Goal: Task Accomplishment & Management: Complete application form

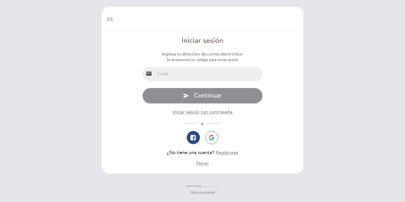
select select "es"
click at [232, 75] on input "email" at bounding box center [209, 74] width 108 height 14
type input "[EMAIL_ADDRESS][DOMAIN_NAME]"
click at [221, 152] on button "Regístrese" at bounding box center [227, 152] width 23 height 7
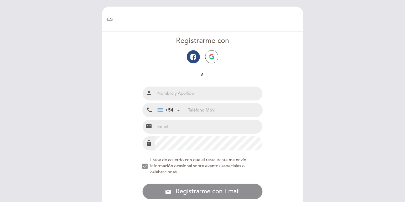
click at [203, 94] on input "text" at bounding box center [209, 93] width 108 height 14
type input "[PERSON_NAME]"
click at [217, 113] on input "tel" at bounding box center [225, 110] width 74 height 14
type input "91164098028"
click at [182, 126] on input "email" at bounding box center [209, 127] width 108 height 14
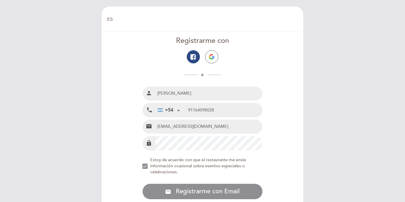
type input "[EMAIL_ADDRESS][DOMAIN_NAME]"
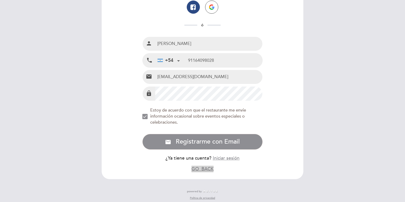
scroll to position [53, 0]
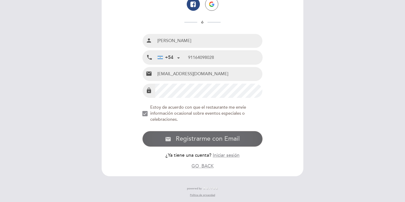
click at [213, 142] on span "Registrarme con Email" at bounding box center [208, 139] width 64 height 8
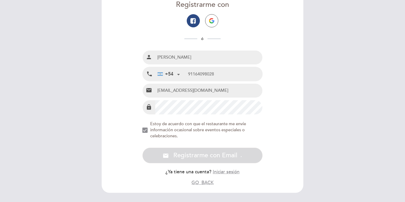
scroll to position [27, 0]
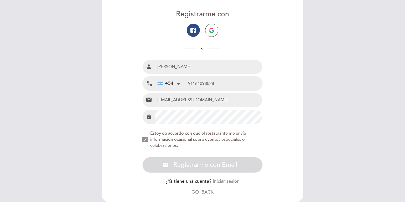
click at [141, 109] on form "Registrarme con ó Nombre completo person [PERSON_NAME] Teléfono Móvil local_pho…" at bounding box center [202, 102] width 195 height 186
